Goal: Information Seeking & Learning: Learn about a topic

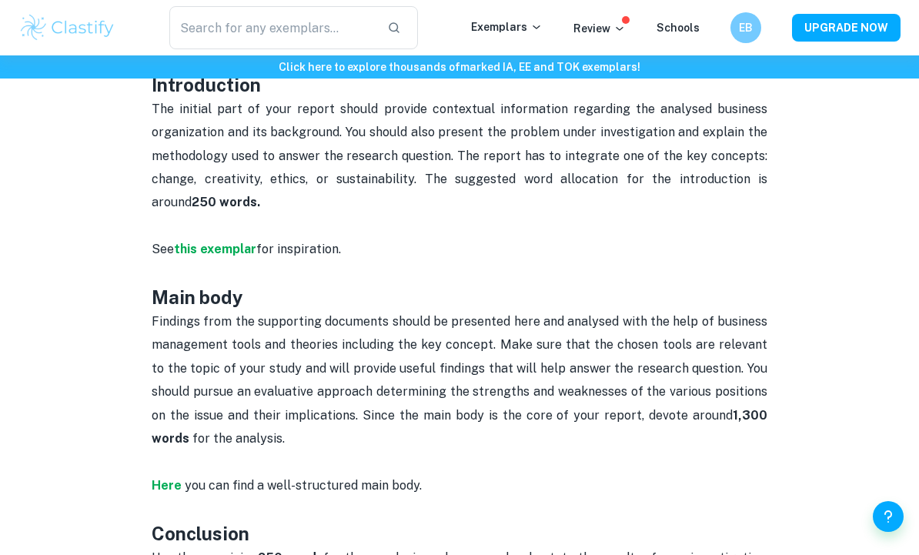
scroll to position [731, 0]
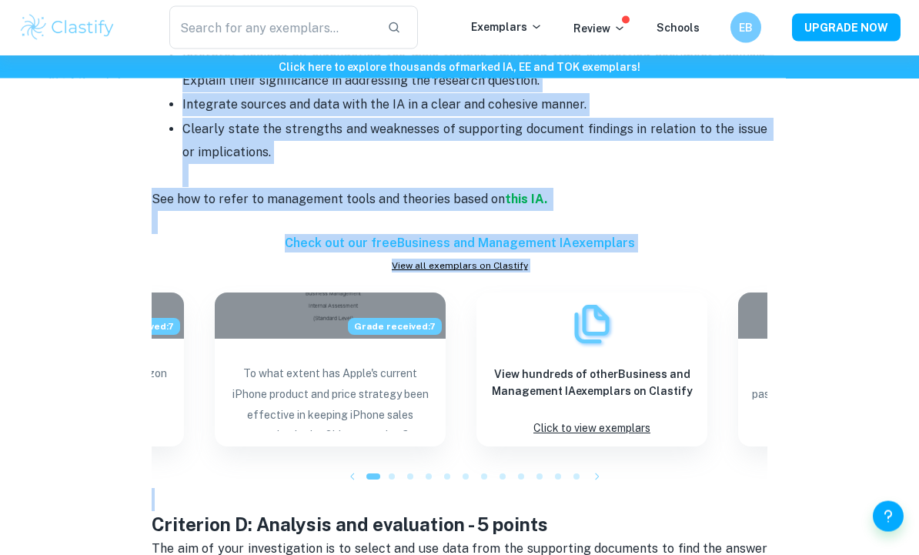
scroll to position [1983, 0]
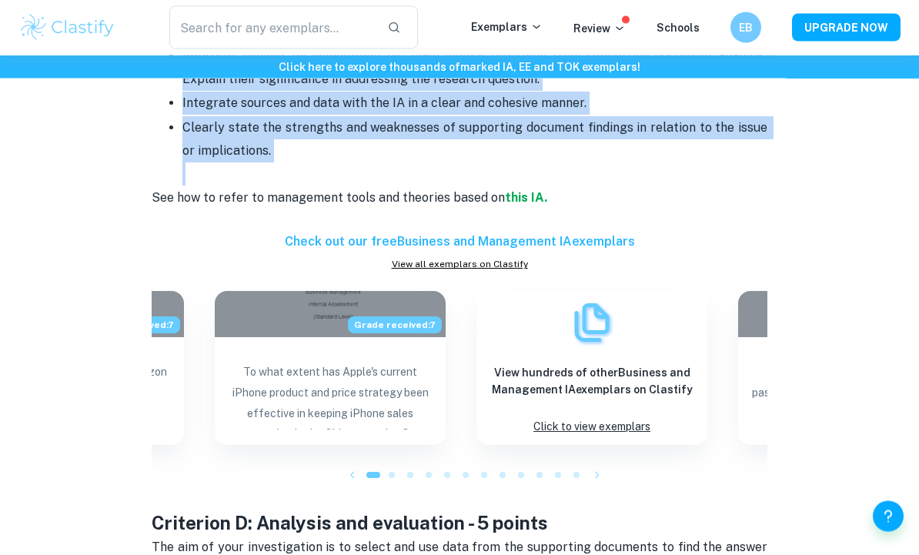
copy div "Loremipsu D: Sitametcons ad e sed doeiusm - 5 tempor Inc utlab etdolorem aliqua…"
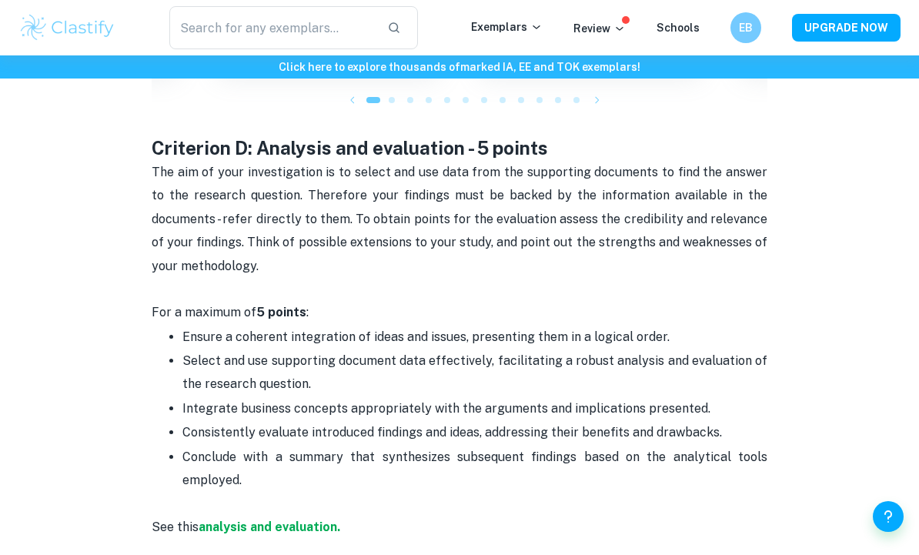
scroll to position [2309, 0]
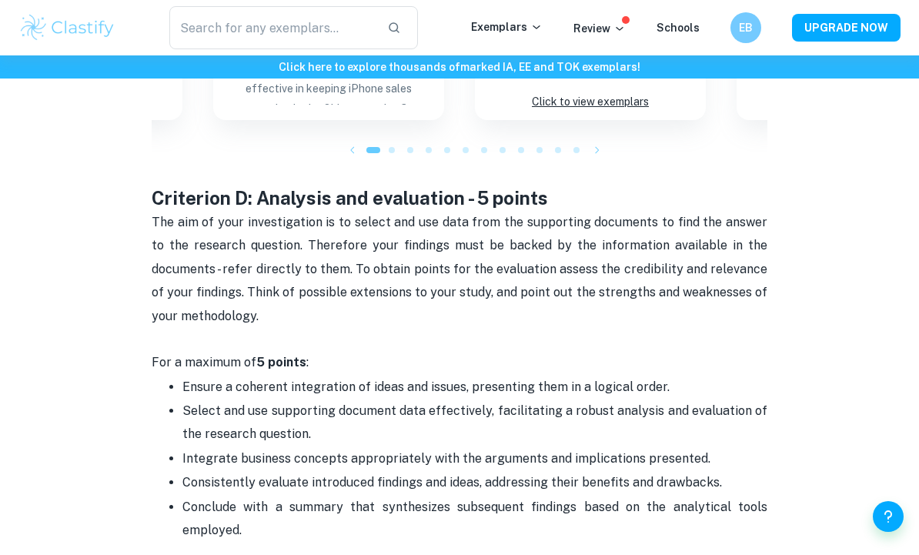
click at [158, 215] on span "The aim of your investigation is to select and use data from the supporting doc…" at bounding box center [461, 269] width 619 height 109
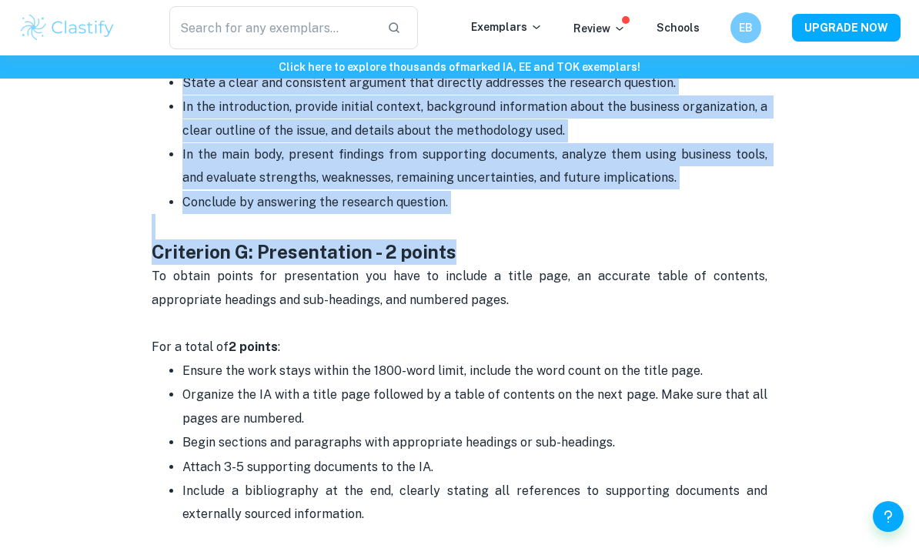
scroll to position [3313, 0]
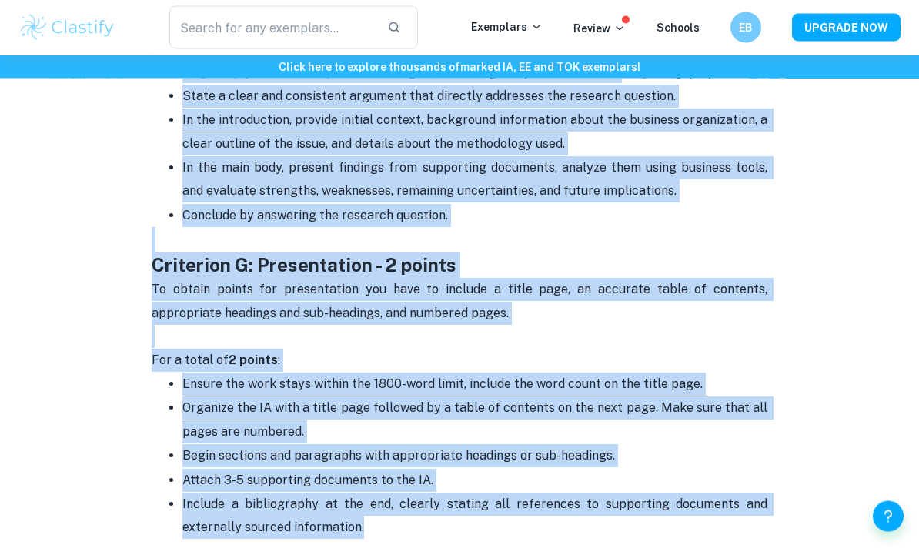
copy div "Criterion D: Analysis and evaluation - 5 points The aim of your investigation i…"
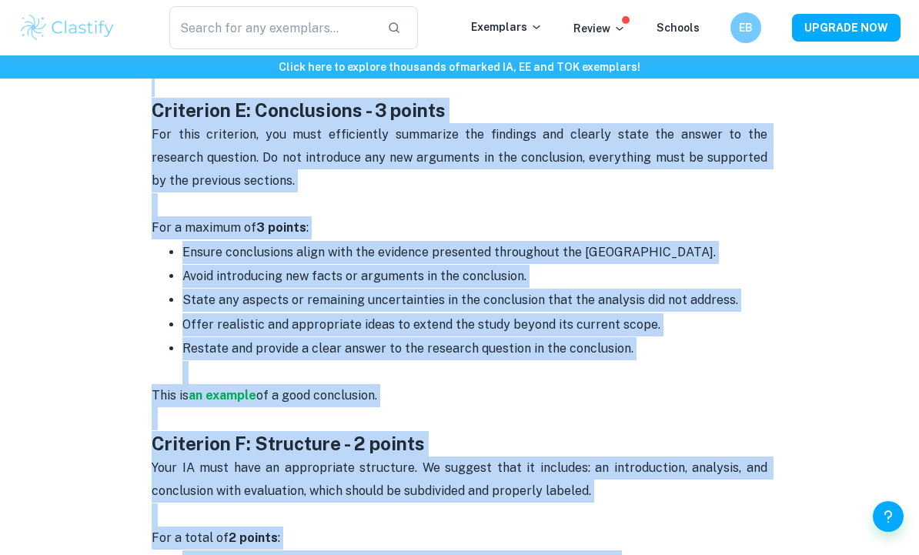
scroll to position [2673, 0]
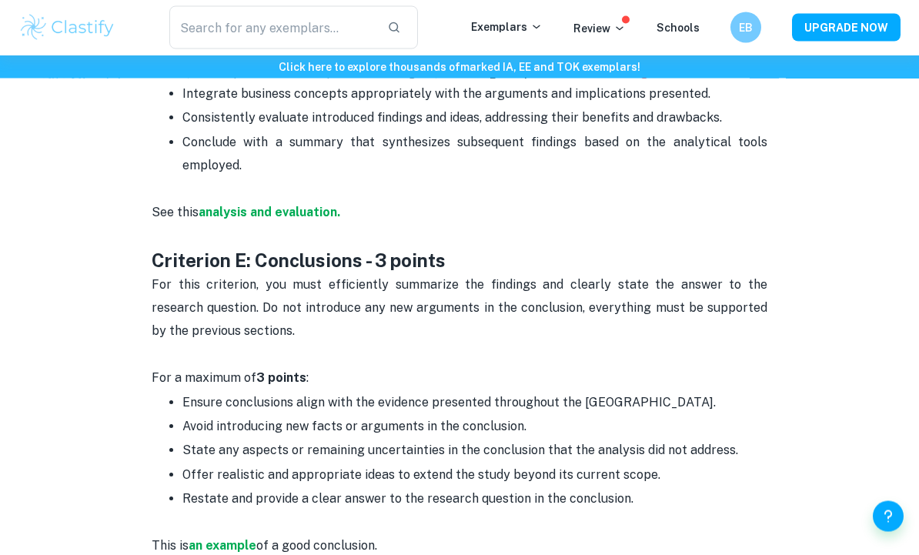
scroll to position [2597, 0]
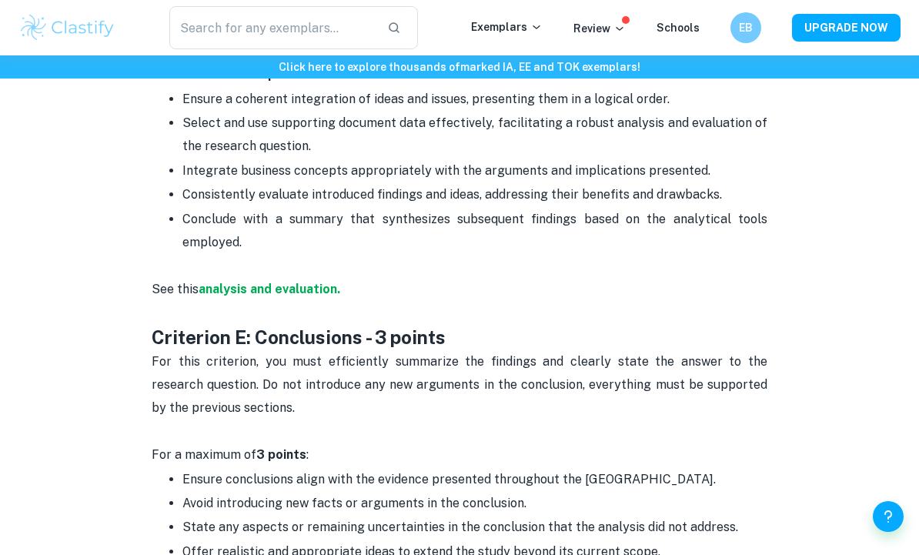
click at [460, 325] on h3 "Criterion E: Conclusions - 3 points" at bounding box center [460, 337] width 616 height 25
